Goal: Find specific page/section: Find specific page/section

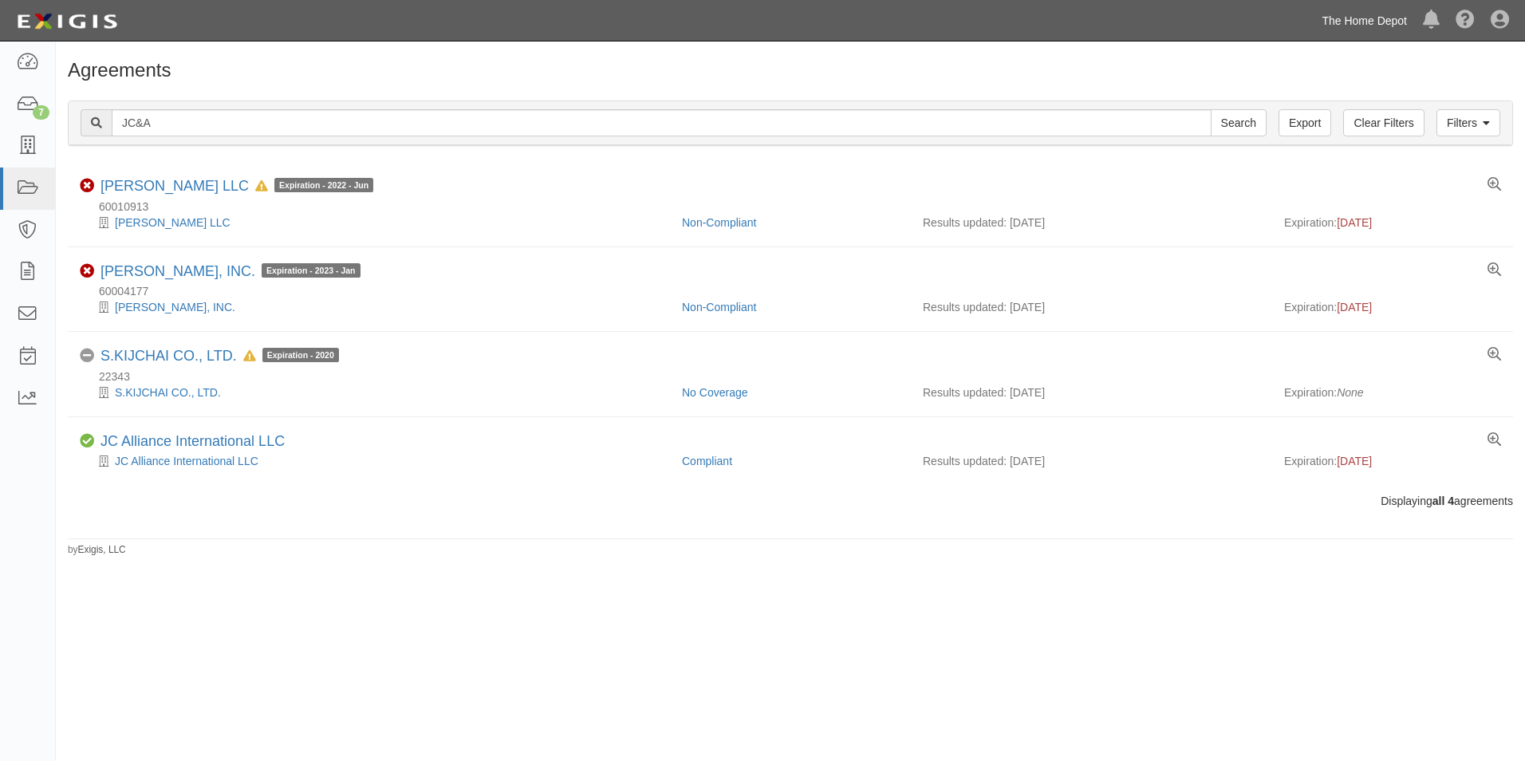
click at [1359, 23] on link "The Home Depot" at bounding box center [1364, 21] width 101 height 32
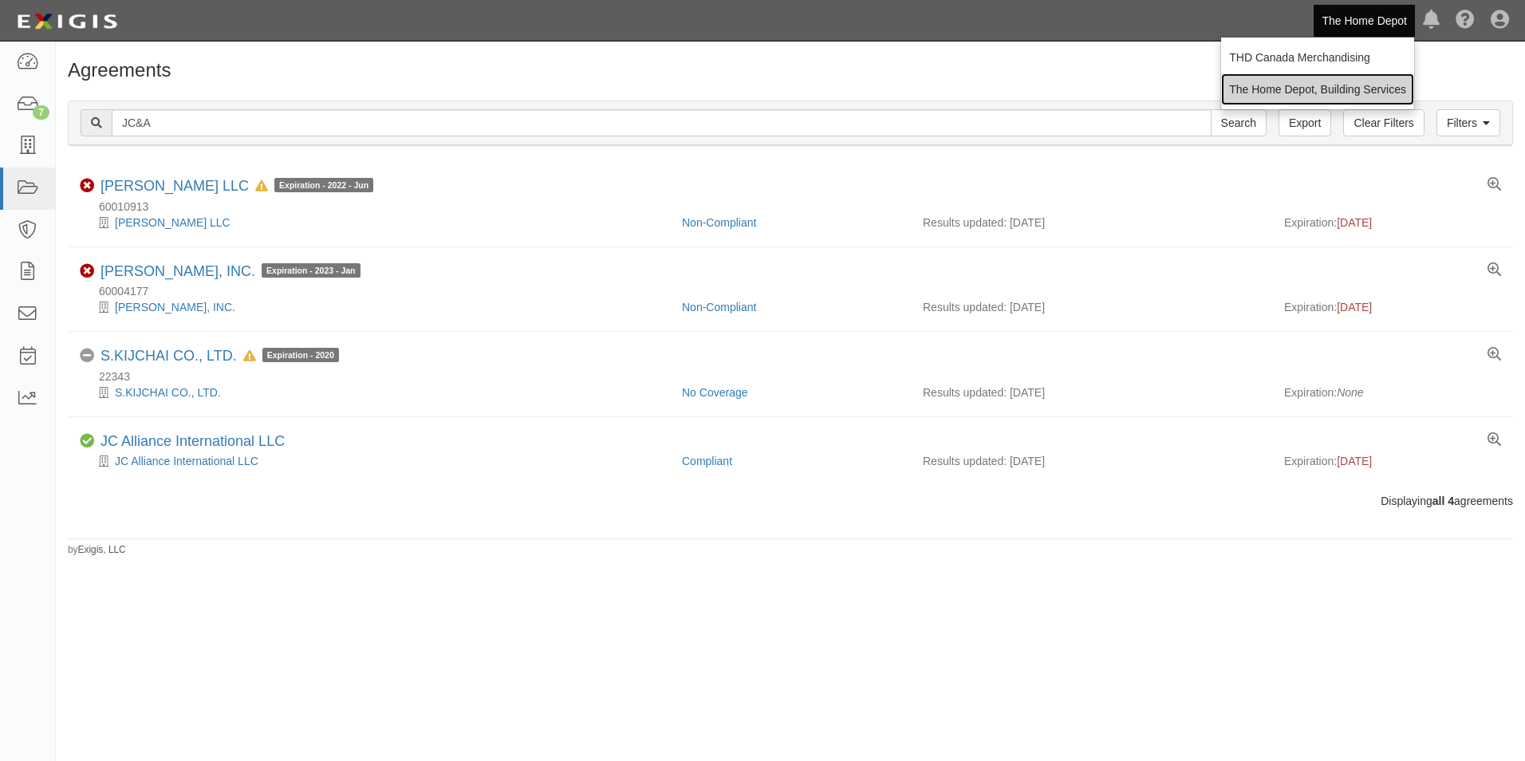
click at [1353, 85] on link "The Home Depot, Building Services" at bounding box center [1317, 89] width 193 height 32
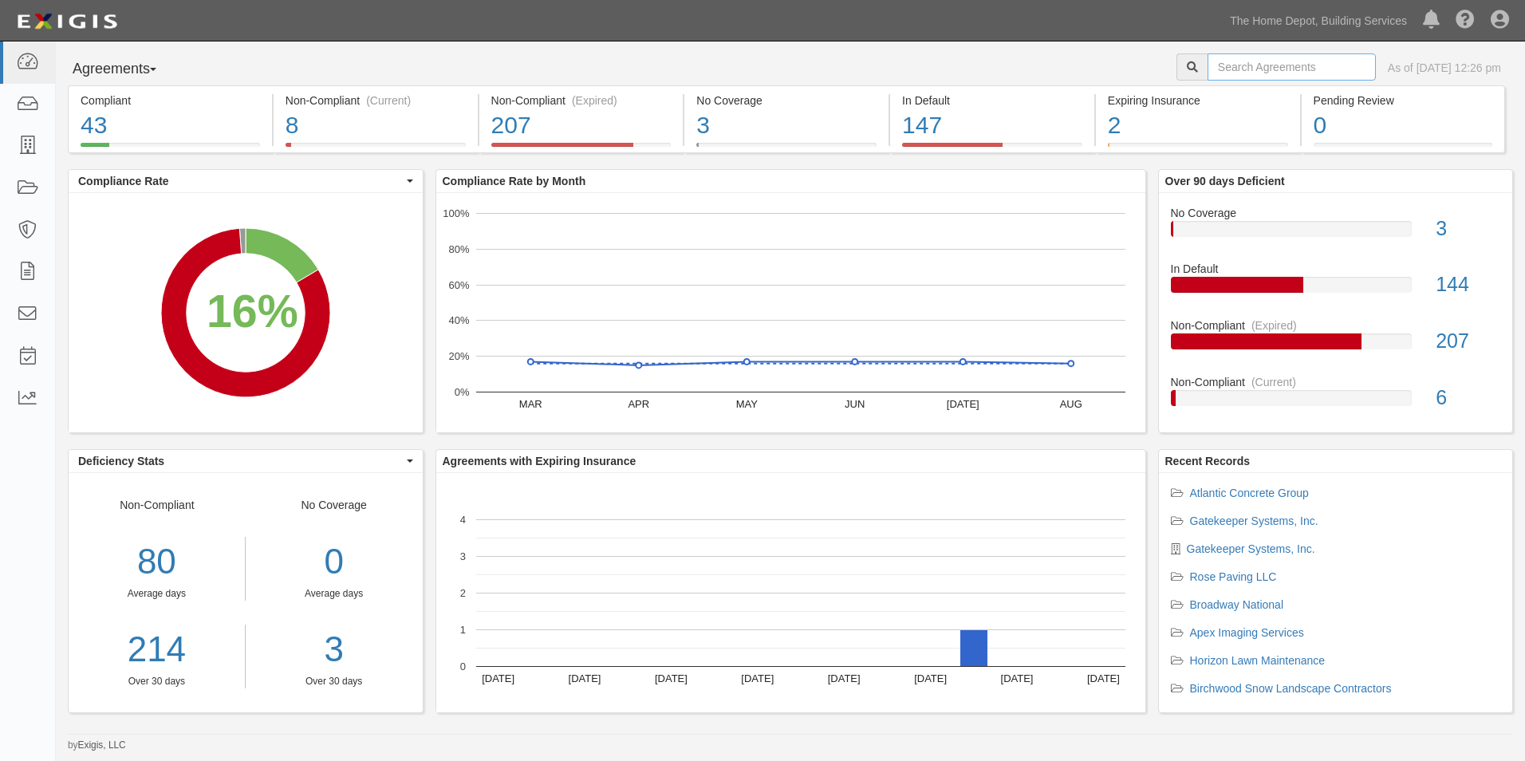
click at [1227, 72] on input "text" at bounding box center [1292, 66] width 168 height 27
type input "cintas"
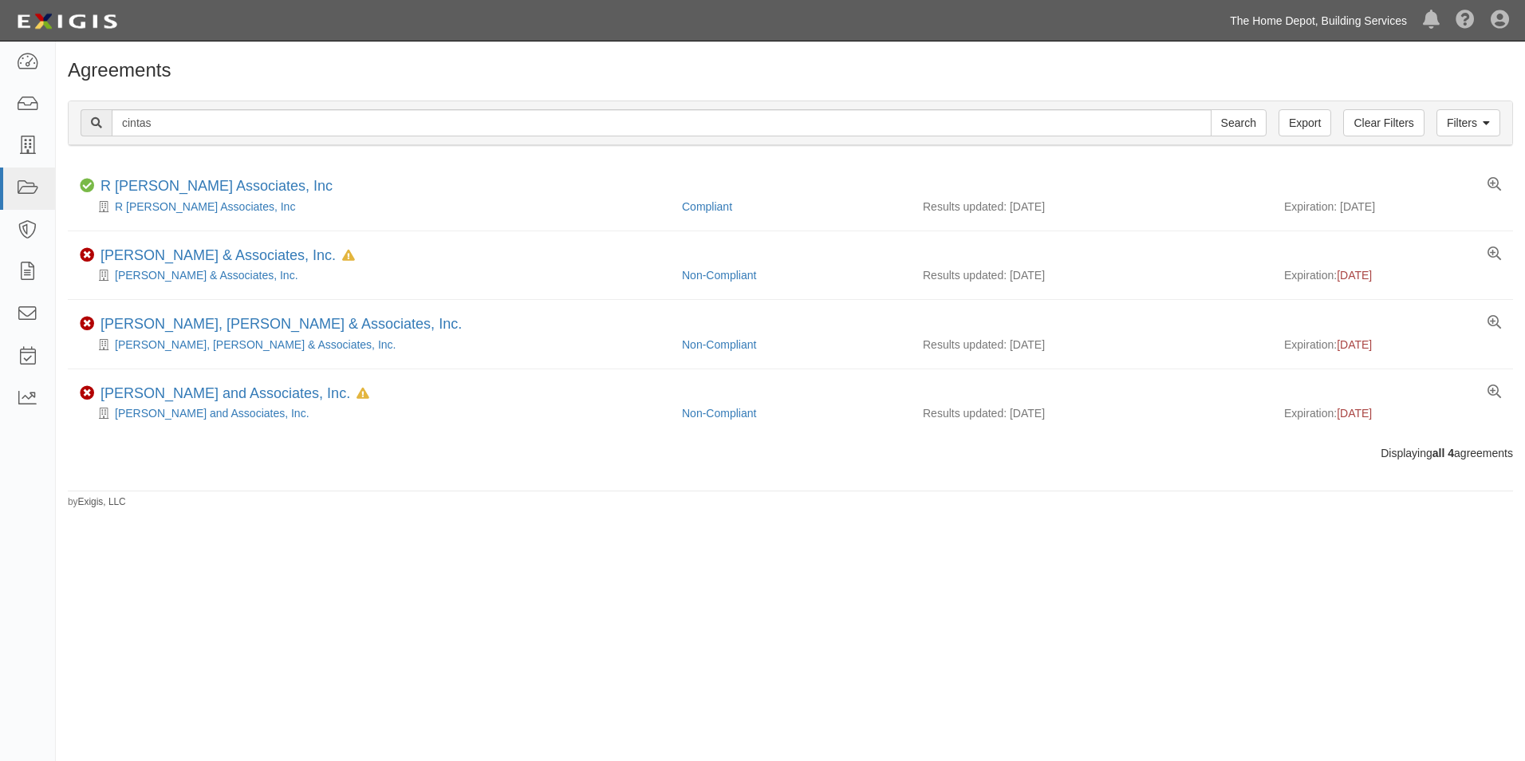
click at [1263, 20] on link "The Home Depot, Building Services" at bounding box center [1318, 21] width 193 height 32
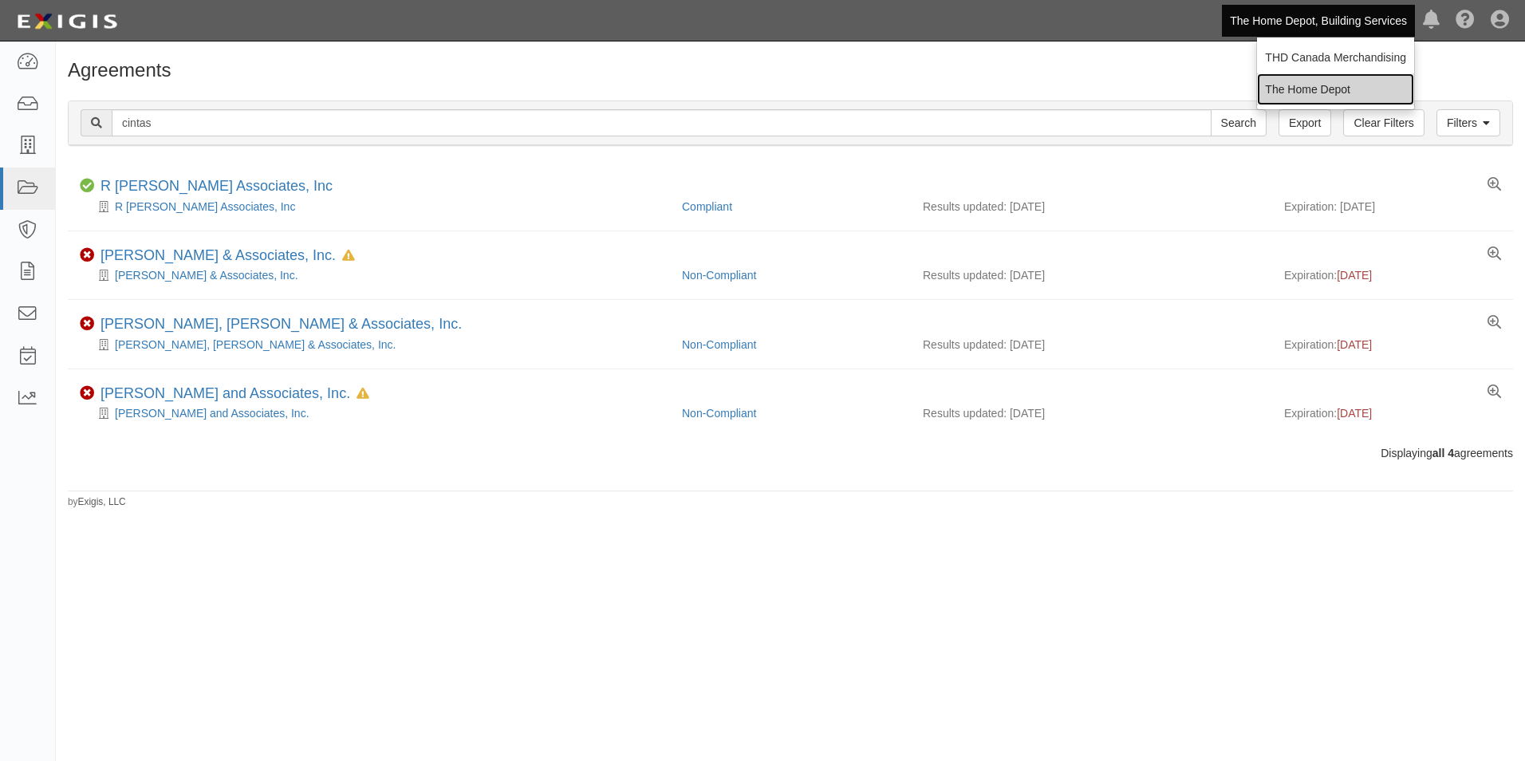
click at [1283, 89] on link "The Home Depot" at bounding box center [1335, 89] width 157 height 32
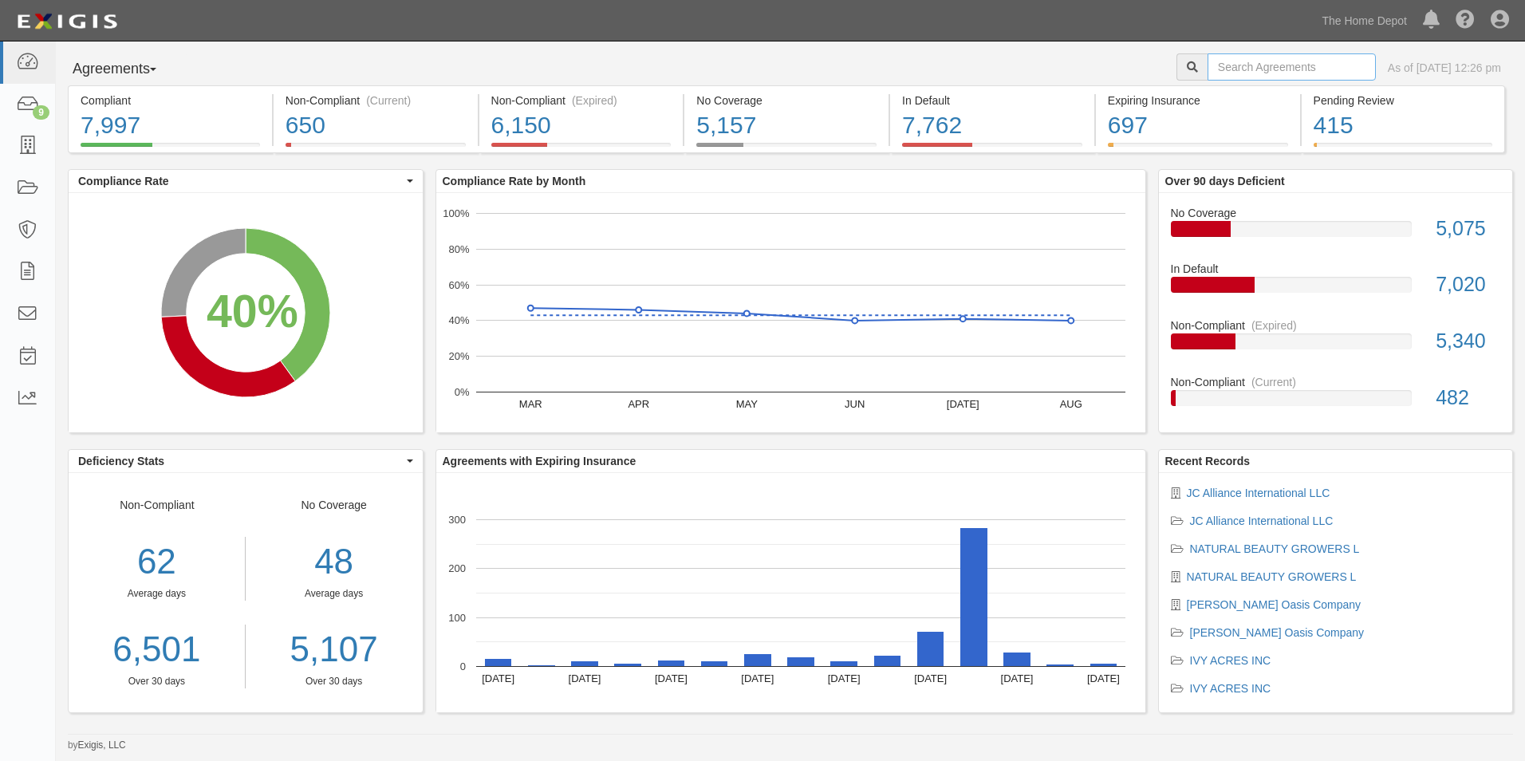
click at [1264, 67] on input "text" at bounding box center [1292, 66] width 168 height 27
type input "cintas"
